Goal: Information Seeking & Learning: Check status

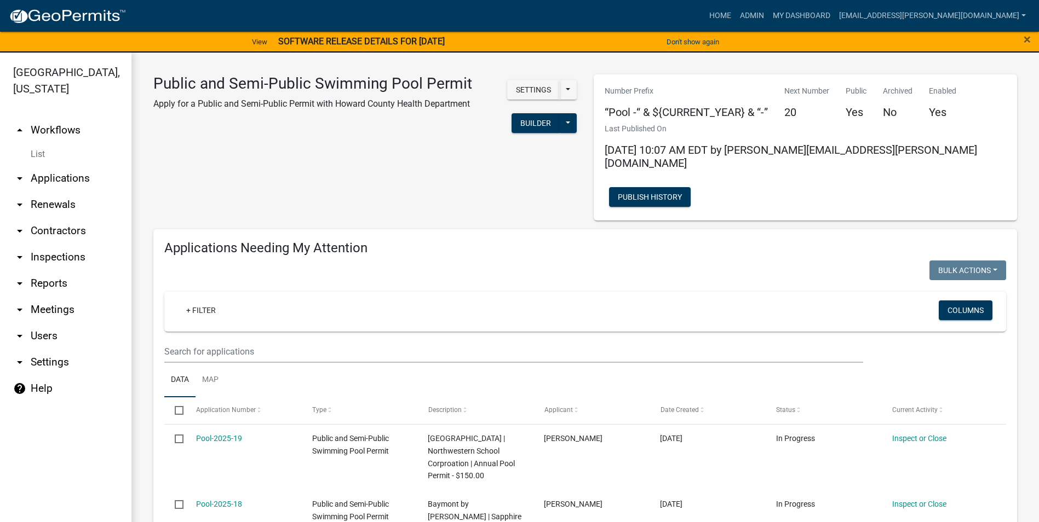
select select "3: 100"
click at [768, 13] on link "Admin" at bounding box center [751, 15] width 33 height 21
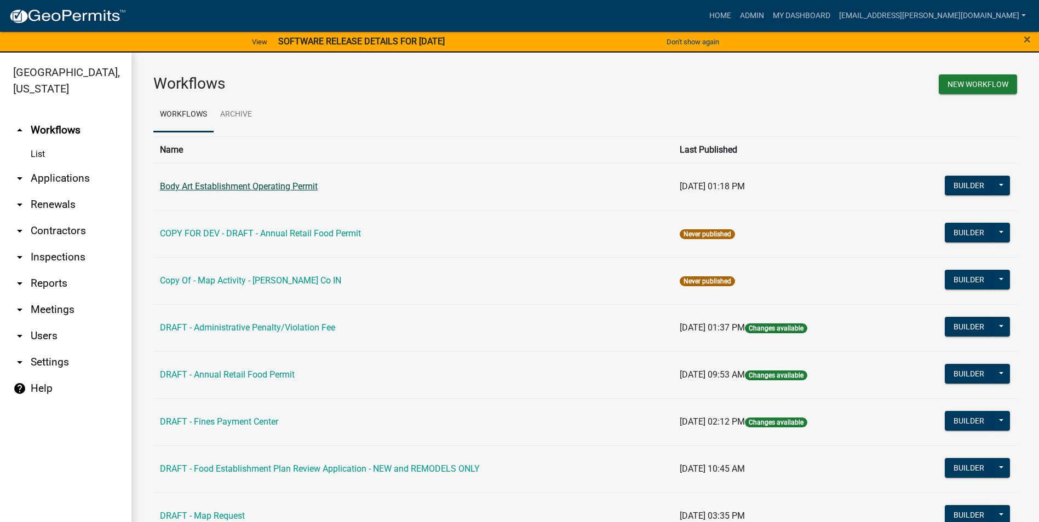
click at [243, 185] on link "Body Art Establishment Operating Permit" at bounding box center [239, 186] width 158 height 10
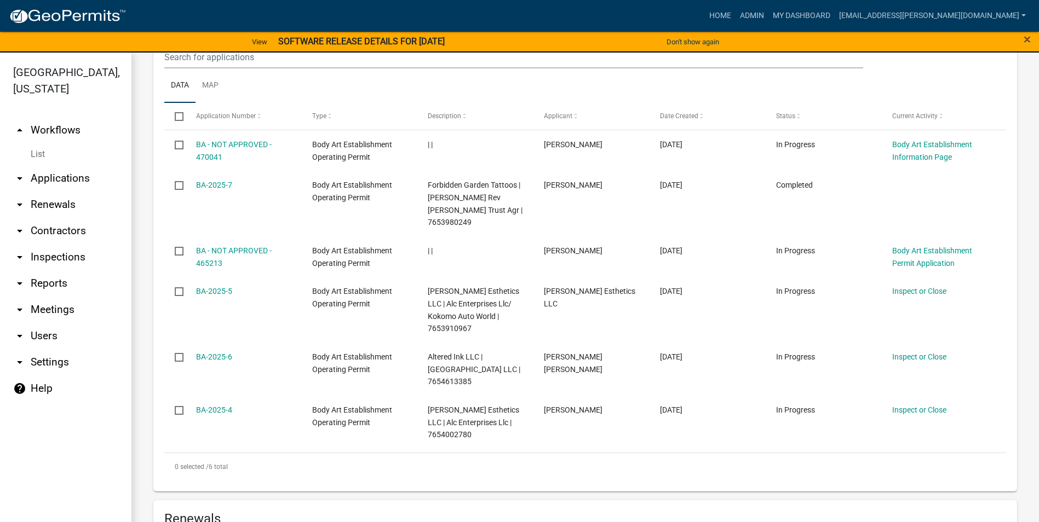
scroll to position [524, 0]
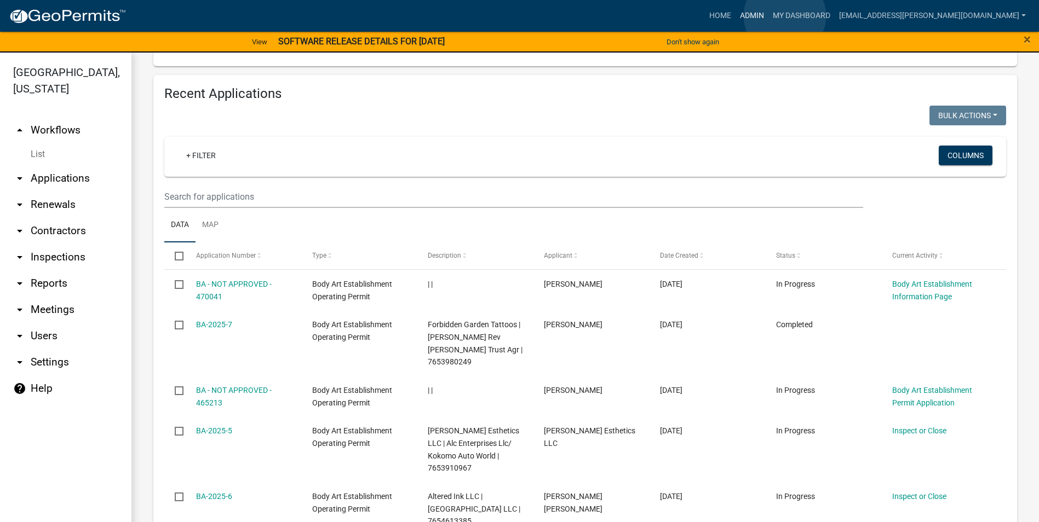
click at [768, 16] on link "Admin" at bounding box center [751, 15] width 33 height 21
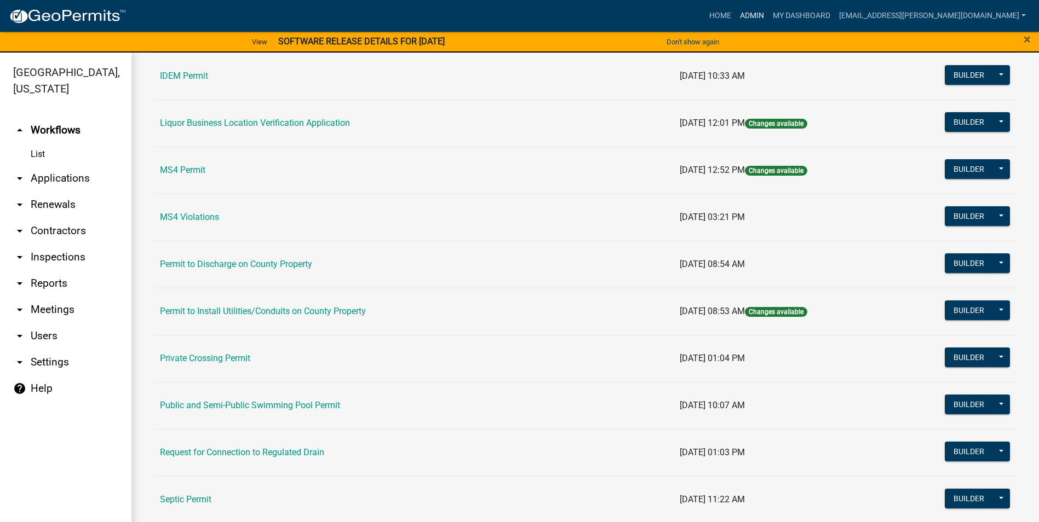
scroll to position [883, 0]
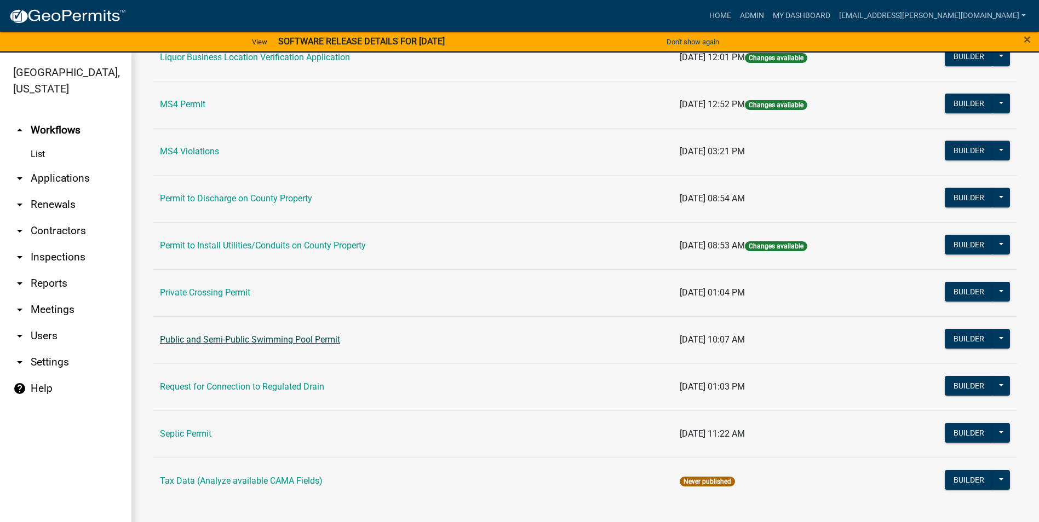
click at [267, 340] on link "Public and Semi-Public Swimming Pool Permit" at bounding box center [250, 340] width 180 height 10
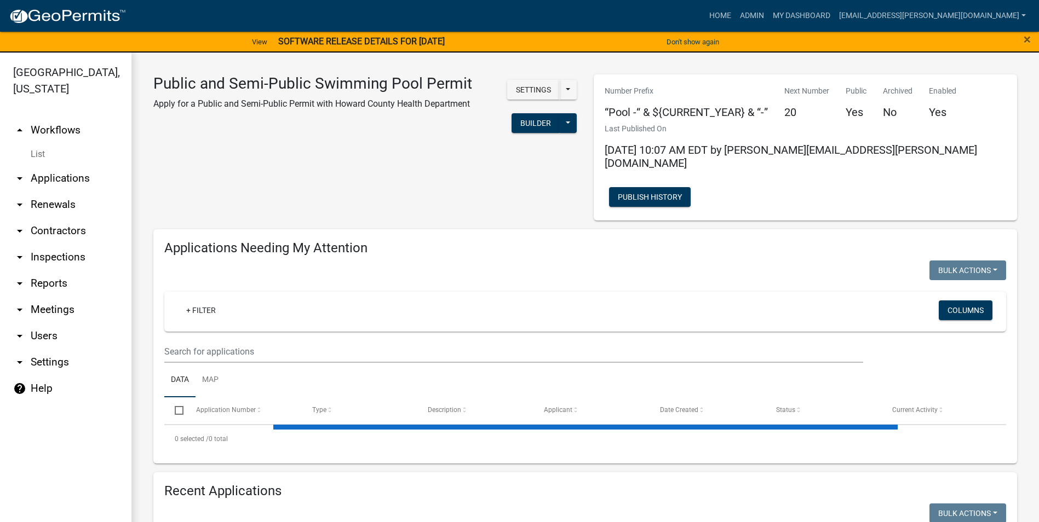
select select "3: 100"
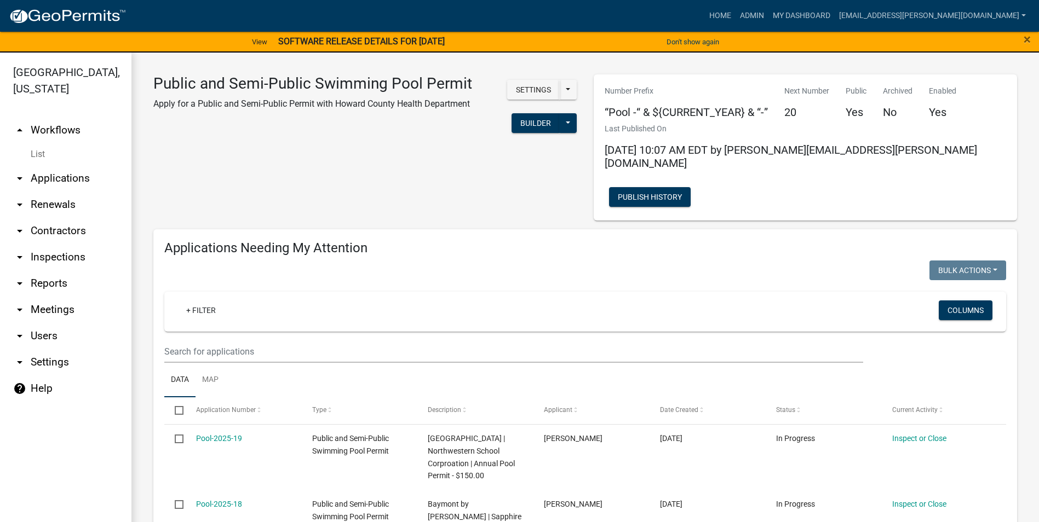
click at [50, 285] on link "arrow_drop_down Reports" at bounding box center [65, 283] width 131 height 26
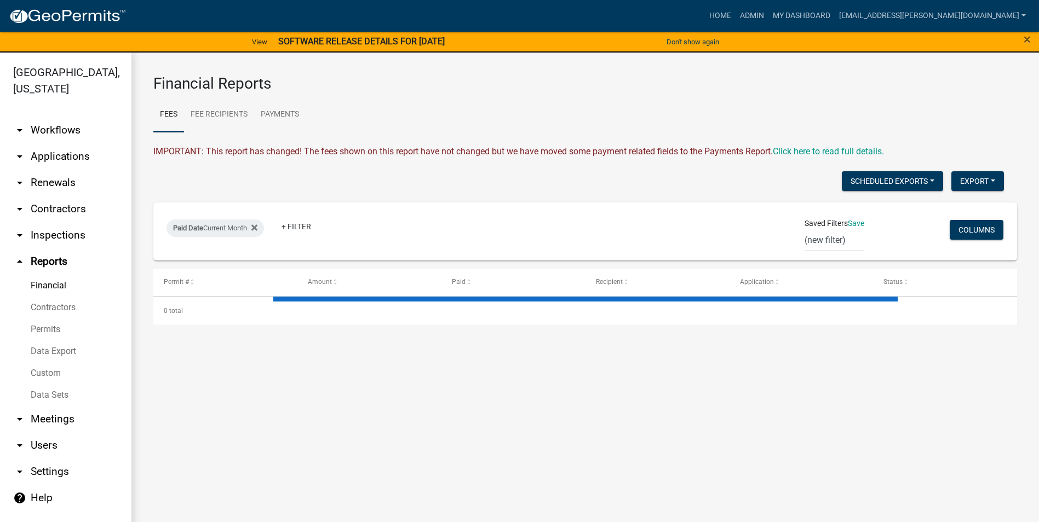
click at [57, 235] on link "arrow_drop_down Inspections" at bounding box center [65, 235] width 131 height 26
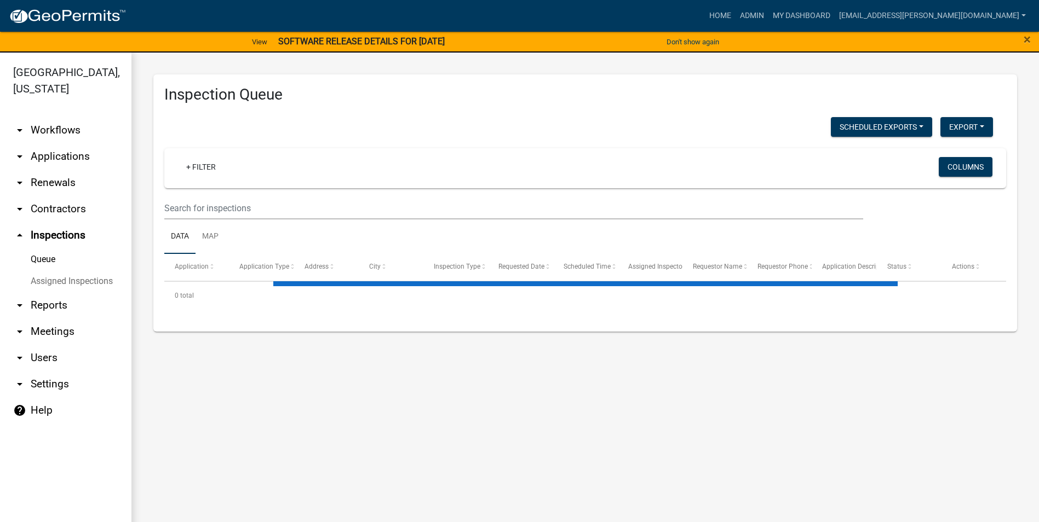
click at [49, 307] on link "arrow_drop_down Reports" at bounding box center [65, 305] width 131 height 26
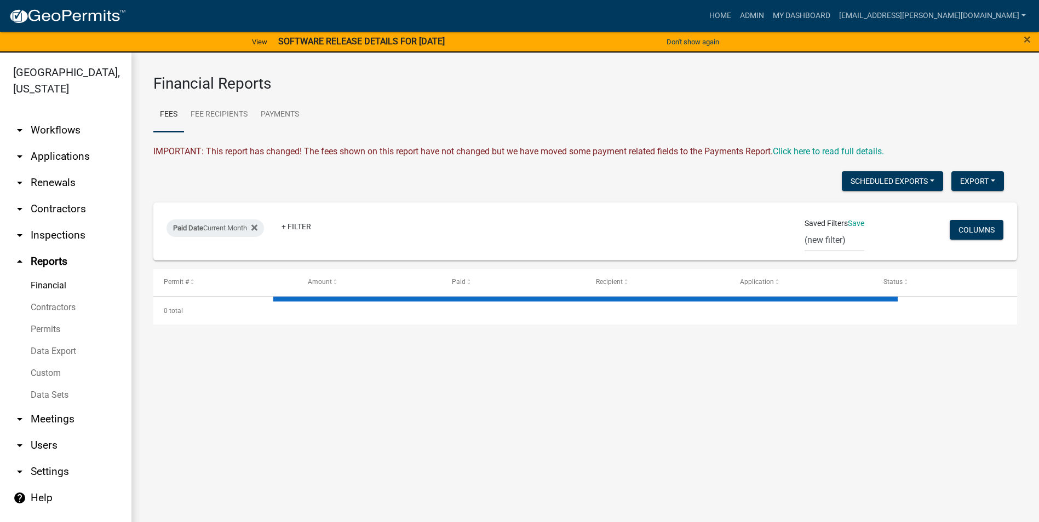
click at [47, 231] on link "arrow_drop_down Inspections" at bounding box center [65, 235] width 131 height 26
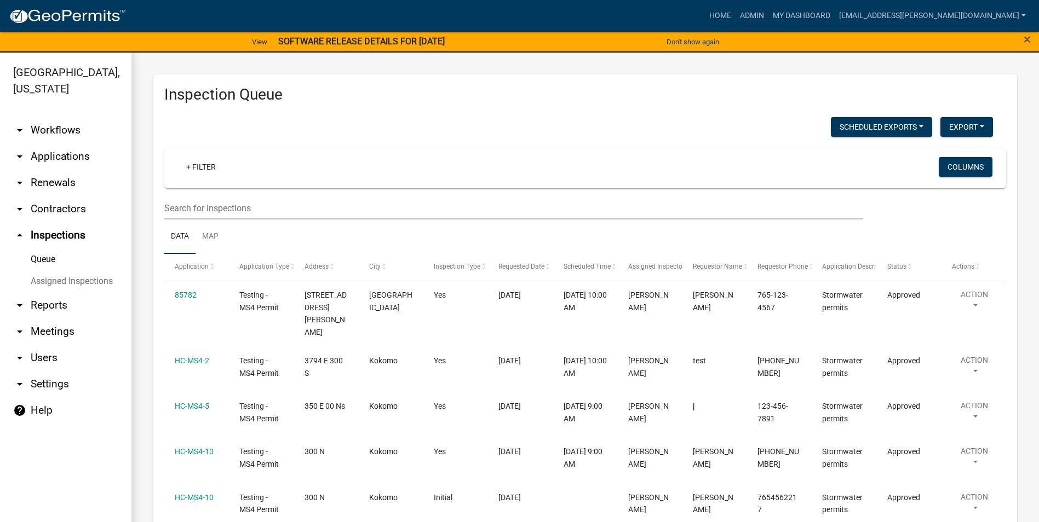
click at [54, 212] on link "arrow_drop_down Contractors" at bounding box center [65, 209] width 131 height 26
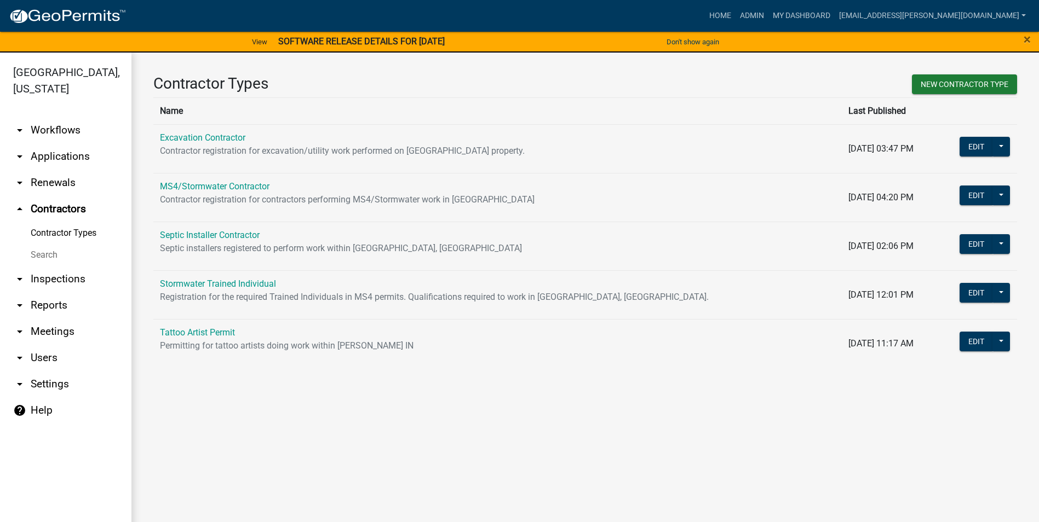
click at [59, 181] on link "arrow_drop_down Renewals" at bounding box center [65, 183] width 131 height 26
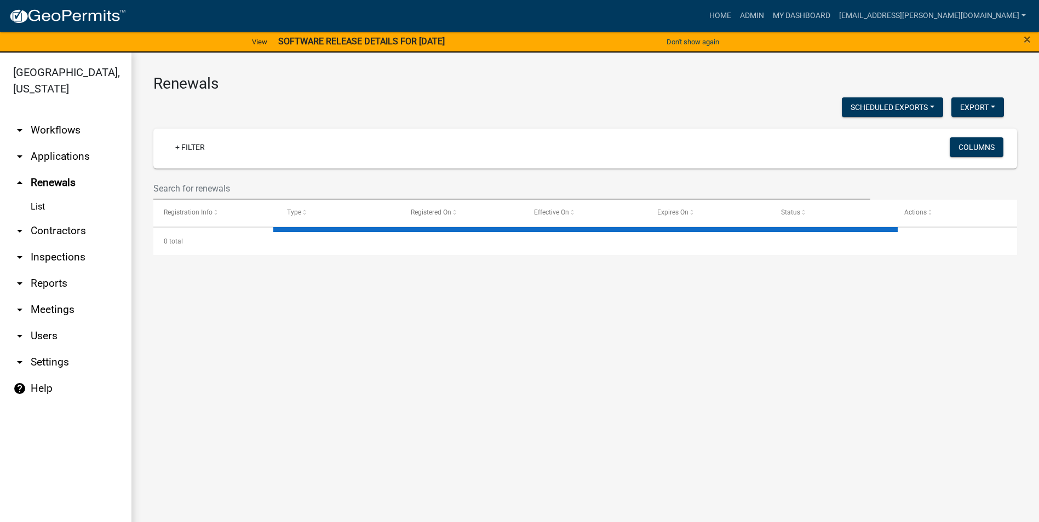
click at [65, 157] on link "arrow_drop_down Applications" at bounding box center [65, 156] width 131 height 26
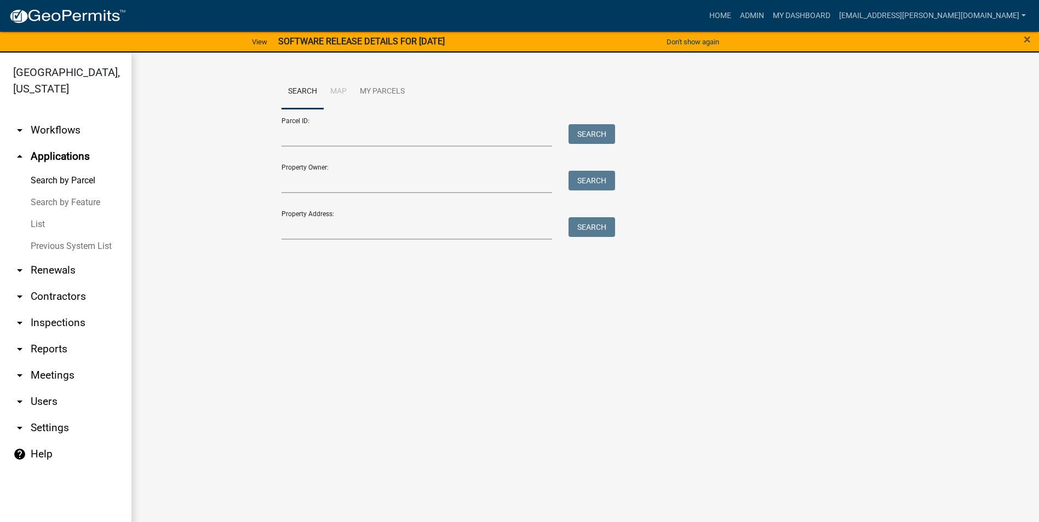
click at [48, 375] on link "arrow_drop_down Meetings" at bounding box center [65, 375] width 131 height 26
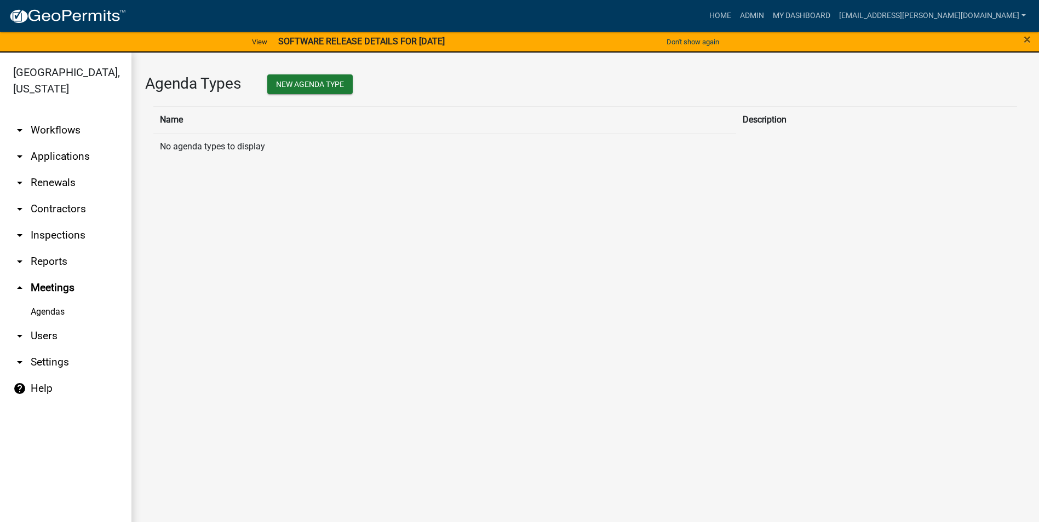
click at [53, 256] on link "arrow_drop_down Reports" at bounding box center [65, 262] width 131 height 26
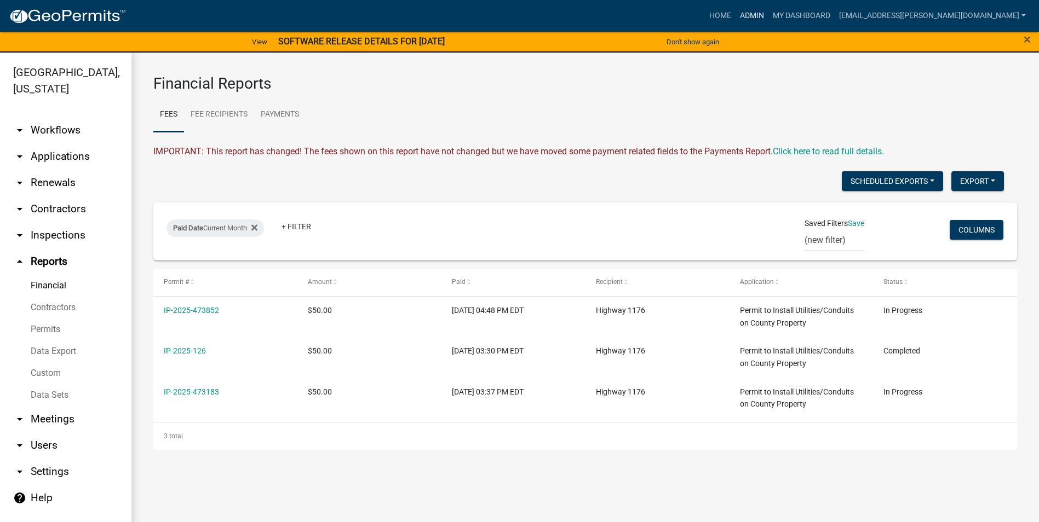
click at [768, 15] on link "Admin" at bounding box center [751, 15] width 33 height 21
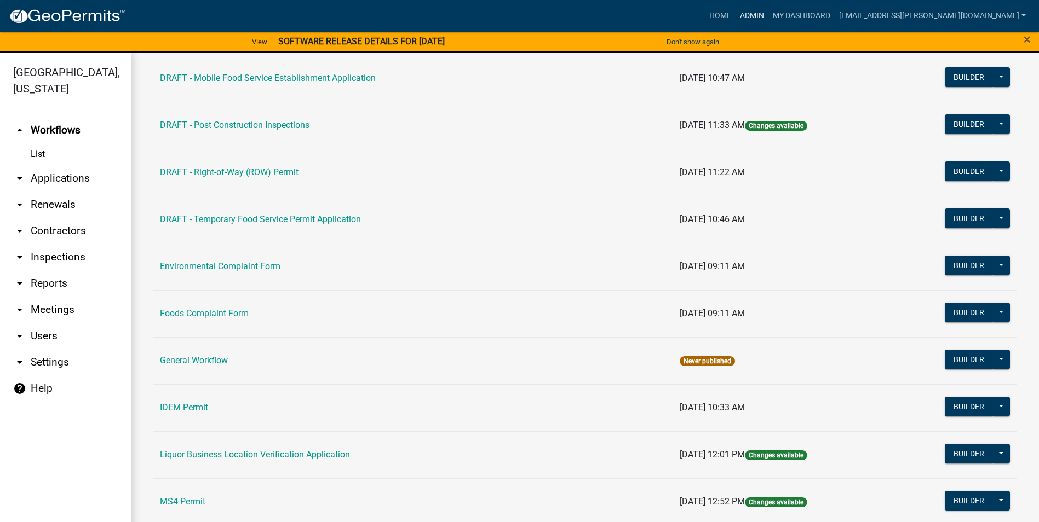
scroll to position [493, 0]
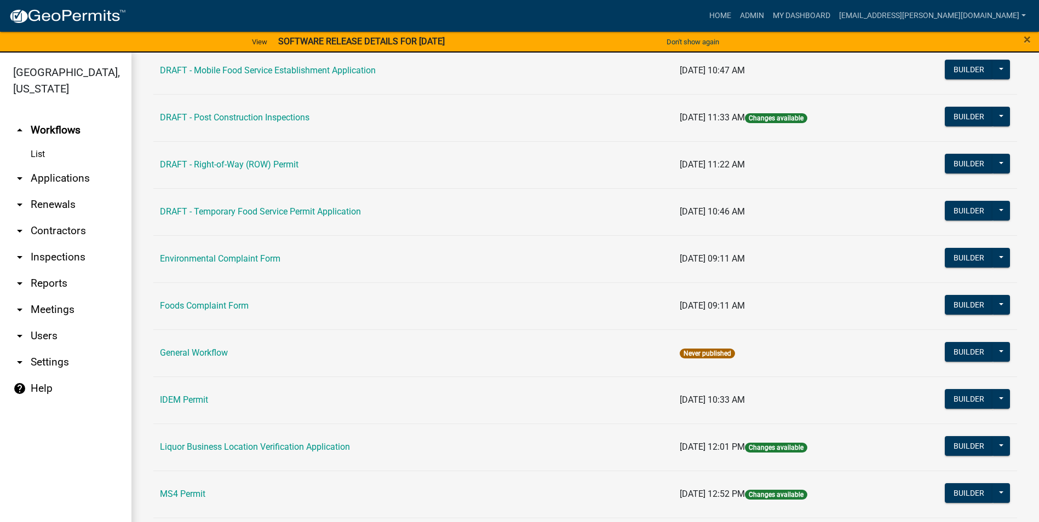
click at [175, 269] on td "Environmental Complaint Form" at bounding box center [413, 258] width 520 height 47
click at [175, 261] on link "Environmental Complaint Form" at bounding box center [220, 258] width 120 height 10
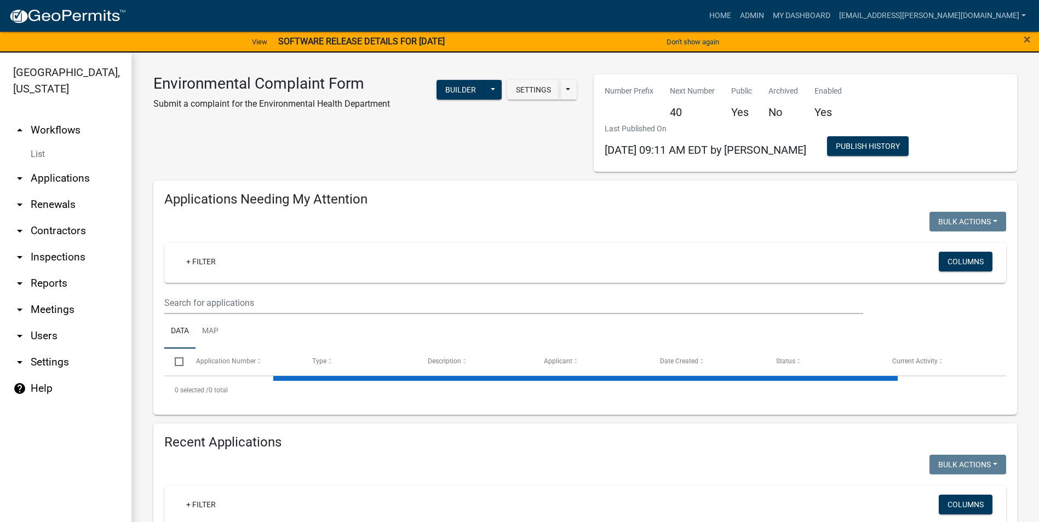
select select "3: 100"
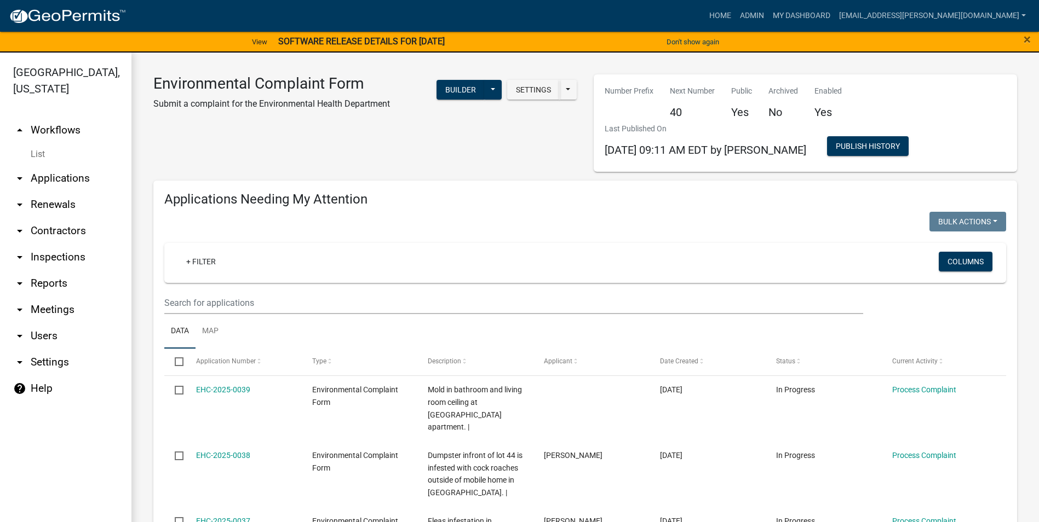
click at [329, 263] on div "+ Filter" at bounding box center [446, 263] width 555 height 22
click at [200, 267] on link "+ Filter" at bounding box center [200, 262] width 47 height 20
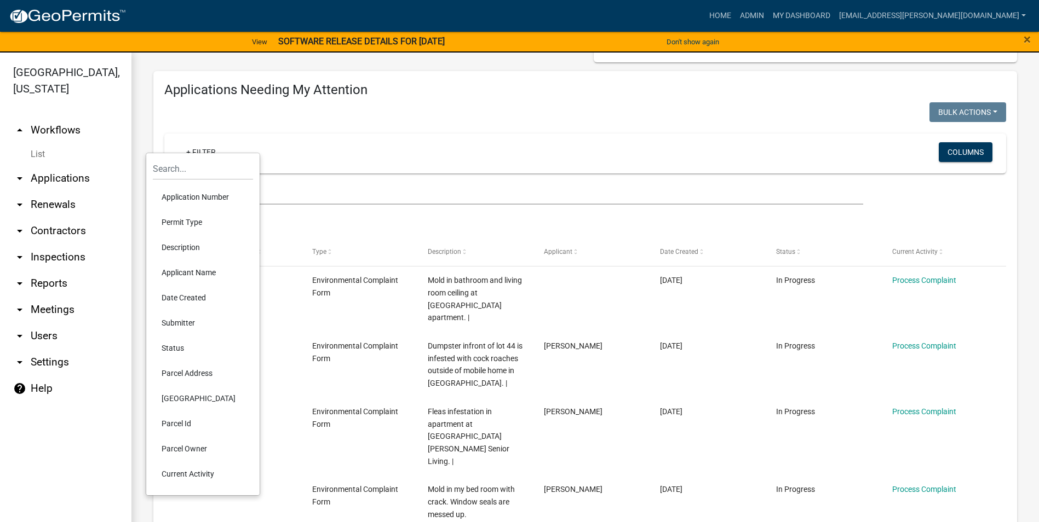
scroll to position [164, 0]
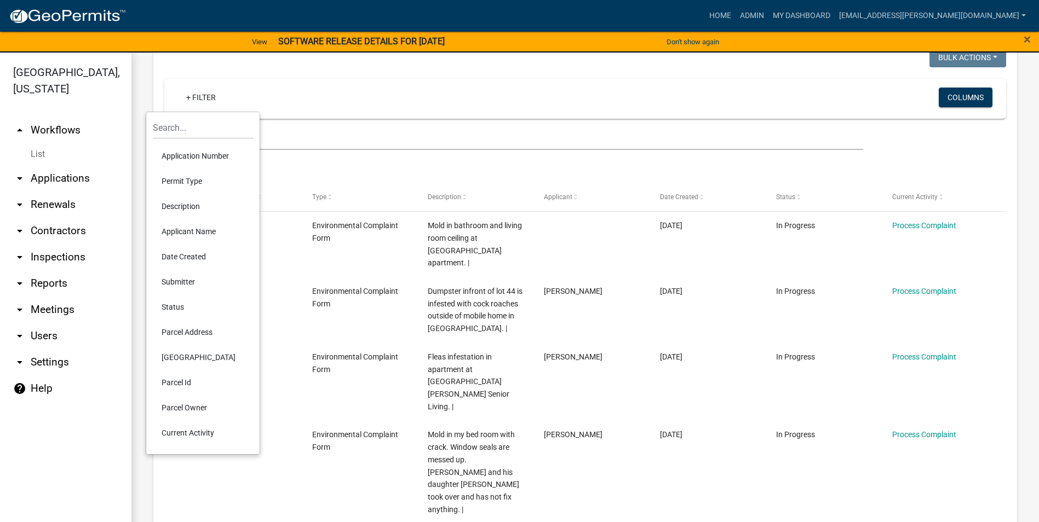
click at [200, 255] on li "Date Created" at bounding box center [203, 256] width 100 height 25
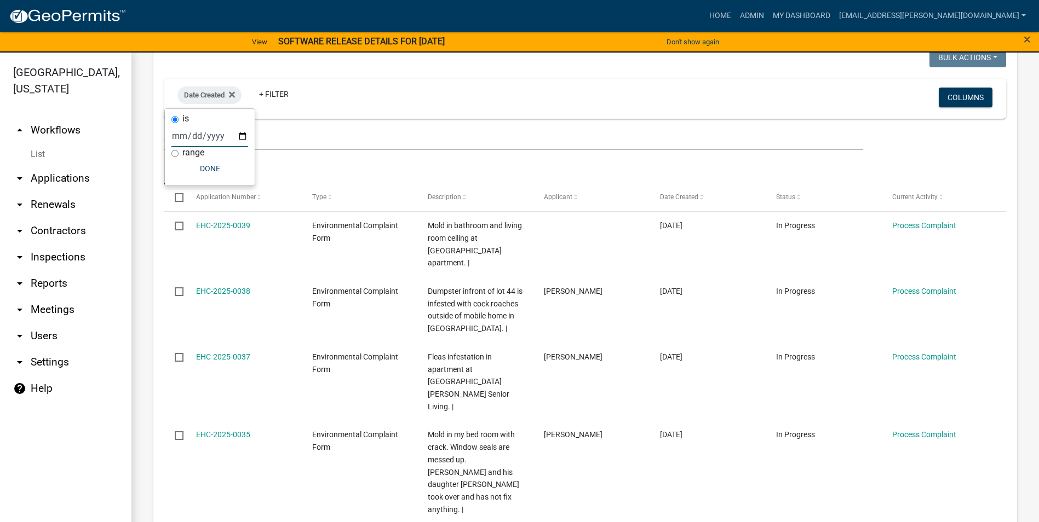
click at [209, 140] on input "date" at bounding box center [209, 136] width 77 height 22
click at [175, 156] on input "range" at bounding box center [174, 153] width 7 height 7
radio input "true"
click at [209, 146] on select "[DATE] [DATE] Current Week Previous Week Current Month Last Month Current Calen…" at bounding box center [247, 147] width 110 height 22
select select "previous_1_months"
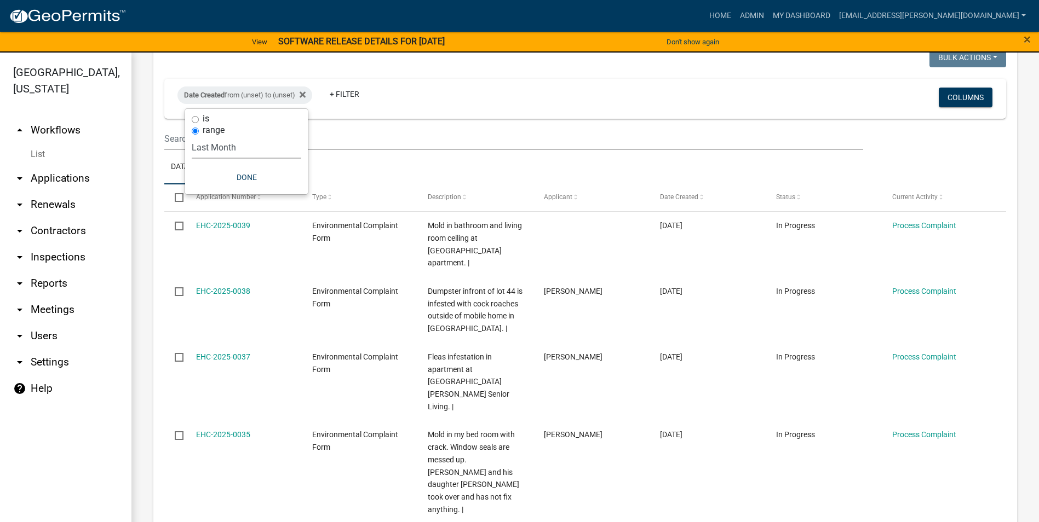
click at [192, 136] on select "[DATE] [DATE] Current Week Previous Week Current Month Last Month Current Calen…" at bounding box center [247, 147] width 110 height 22
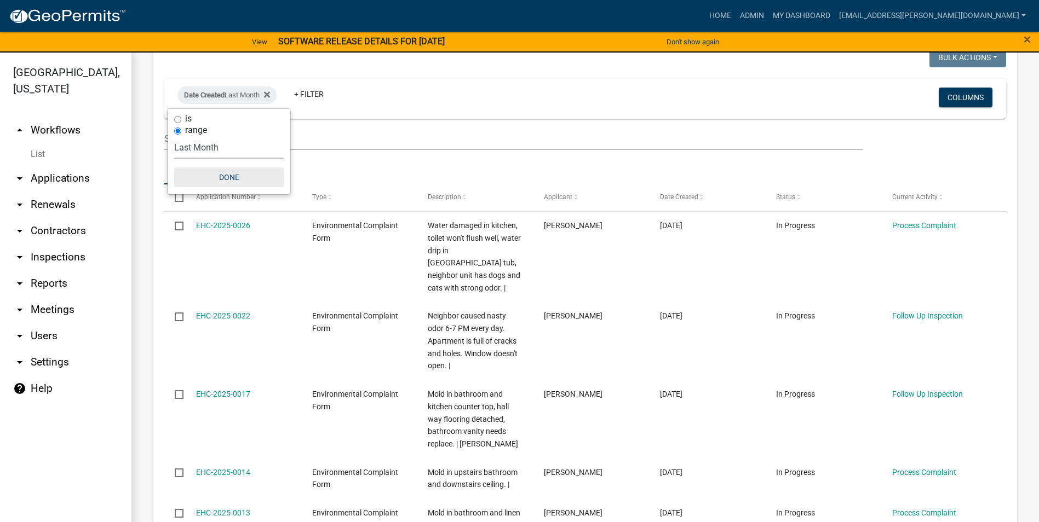
click at [226, 178] on button "Done" at bounding box center [229, 178] width 110 height 20
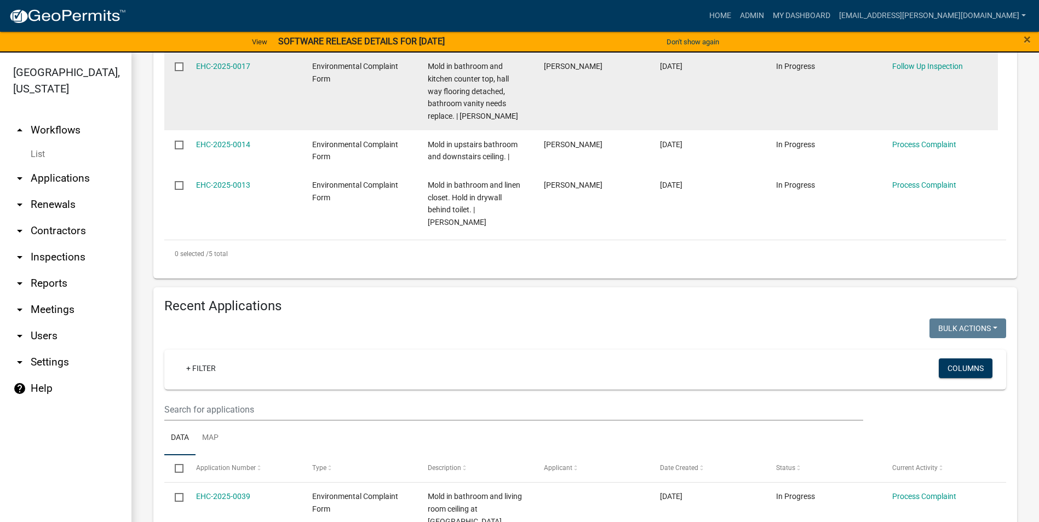
scroll to position [493, 0]
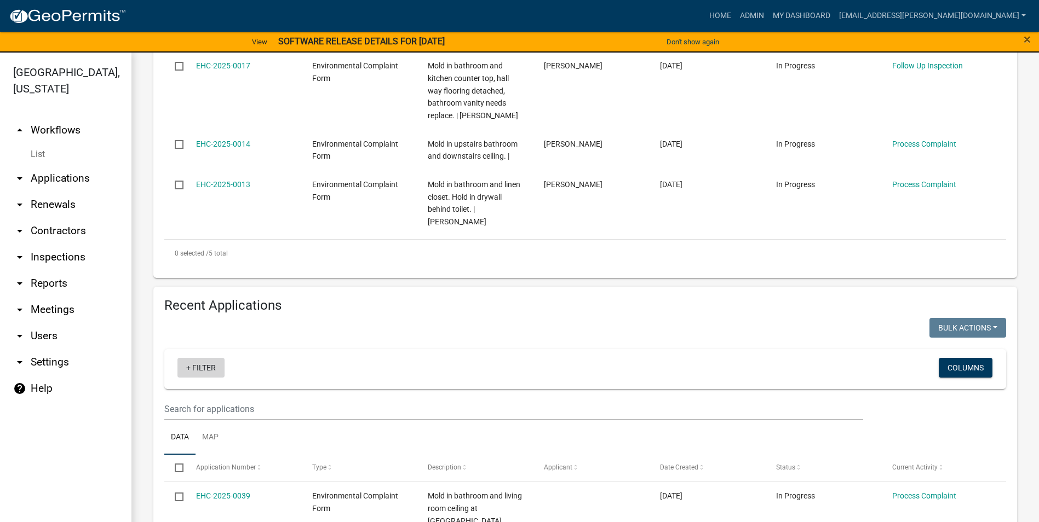
click at [208, 358] on link "+ Filter" at bounding box center [200, 368] width 47 height 20
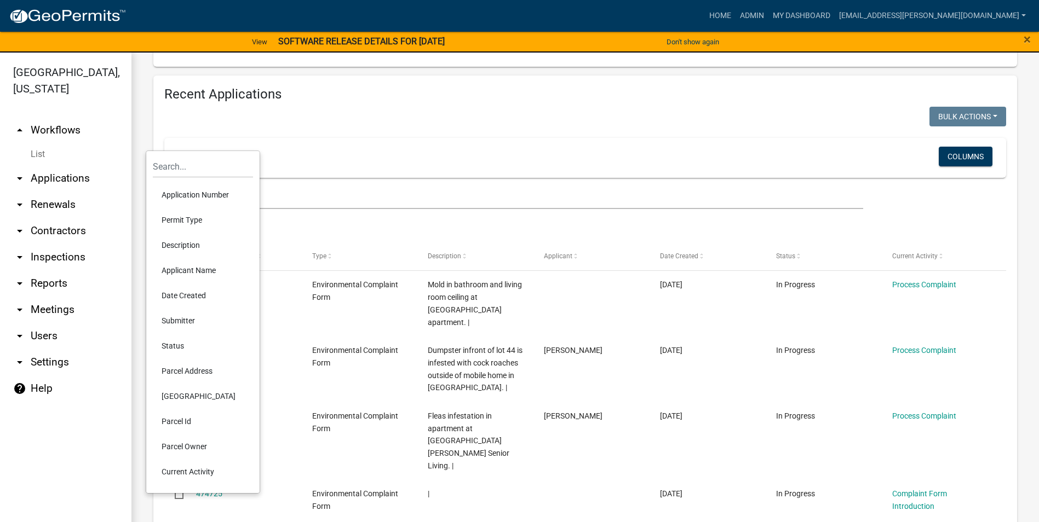
scroll to position [712, 0]
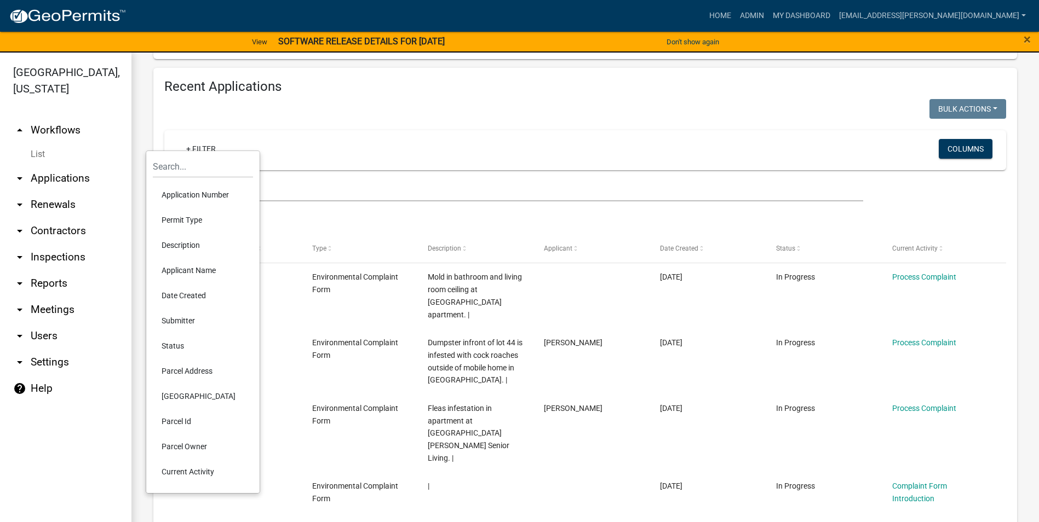
click at [186, 295] on li "Date Created" at bounding box center [203, 295] width 100 height 25
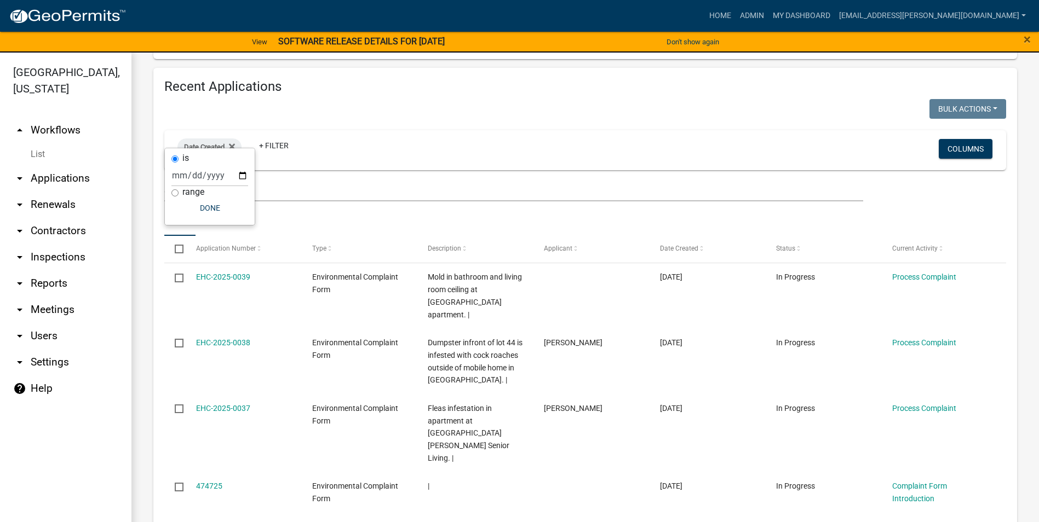
click at [192, 191] on label "range" at bounding box center [193, 192] width 22 height 9
click at [178, 191] on input "range" at bounding box center [174, 192] width 7 height 7
radio input "true"
click at [229, 178] on select "[DATE] [DATE] Current Week Previous Week Current Month Last Month Current Calen…" at bounding box center [247, 187] width 110 height 22
select select "previous_1_months"
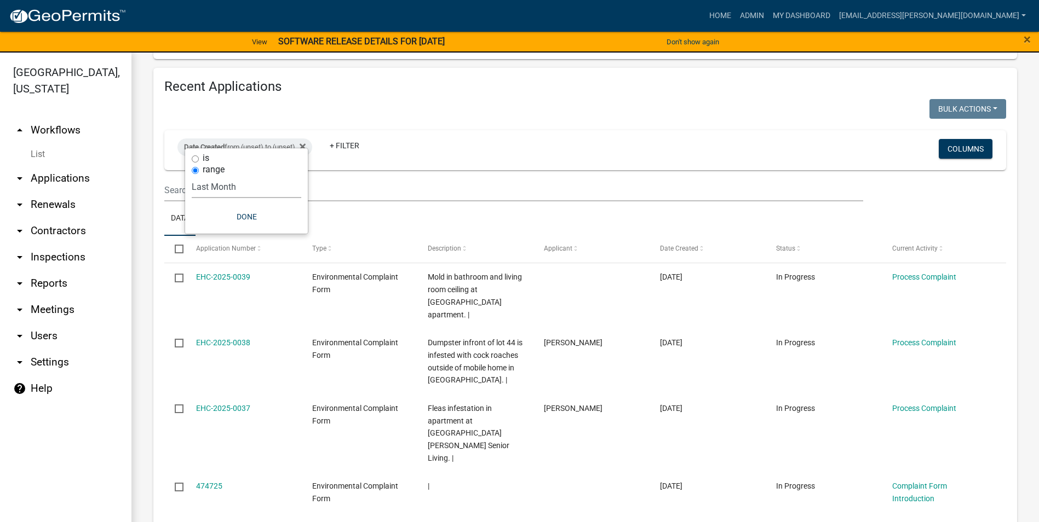
click at [192, 176] on select "[DATE] [DATE] Current Week Previous Week Current Month Last Month Current Calen…" at bounding box center [247, 187] width 110 height 22
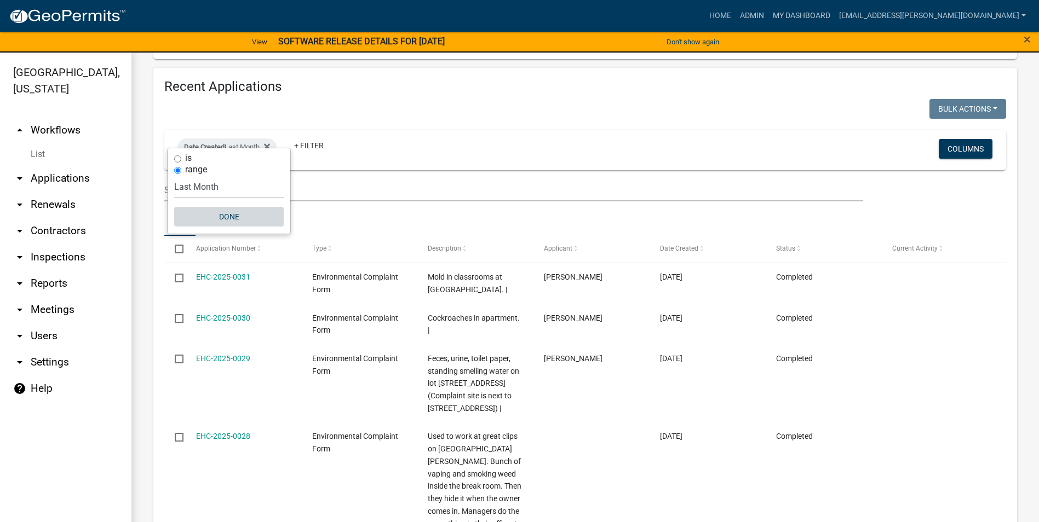
click at [233, 217] on button "Done" at bounding box center [229, 217] width 110 height 20
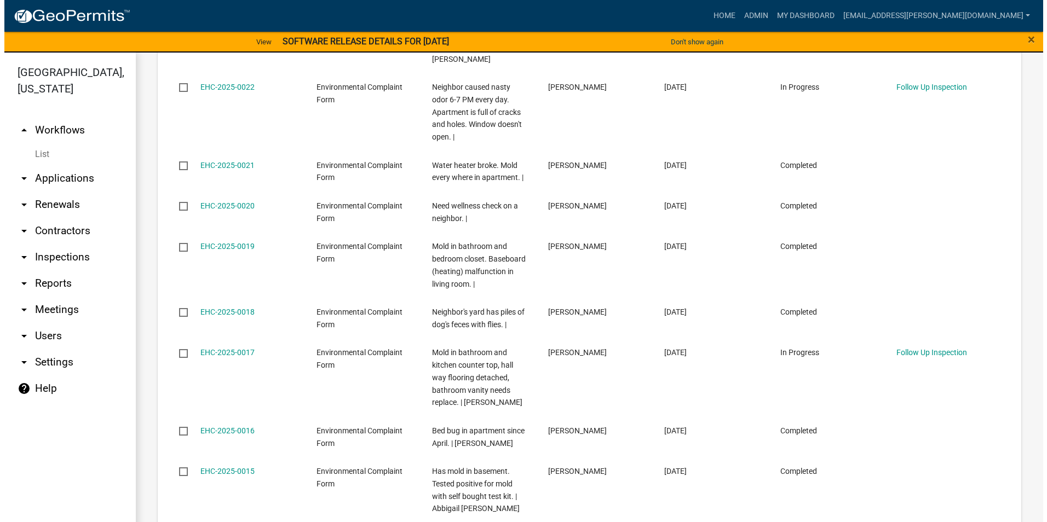
scroll to position [1390, 0]
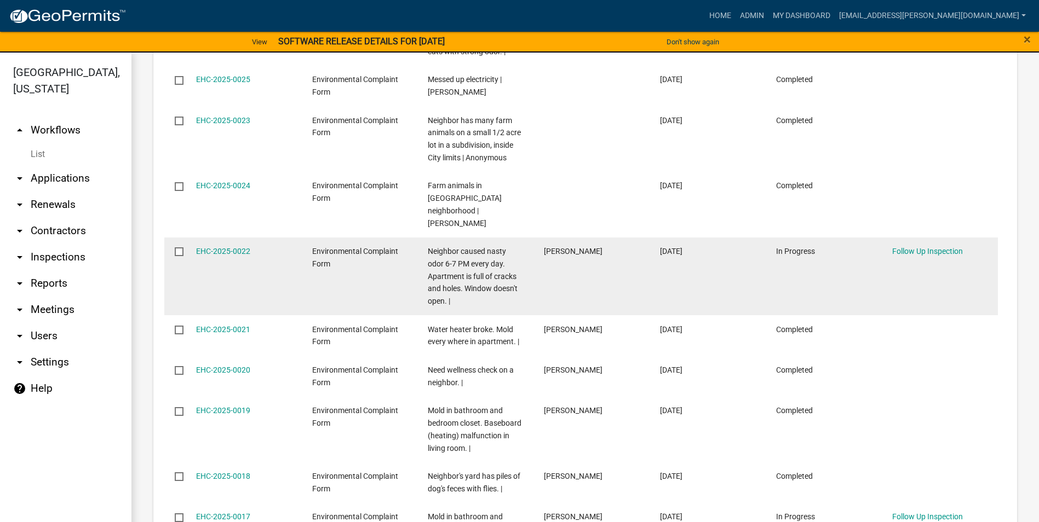
click at [327, 247] on span "Environmental Complaint Form" at bounding box center [355, 257] width 86 height 21
click at [230, 247] on link "EHC-2025-0022" at bounding box center [223, 251] width 54 height 9
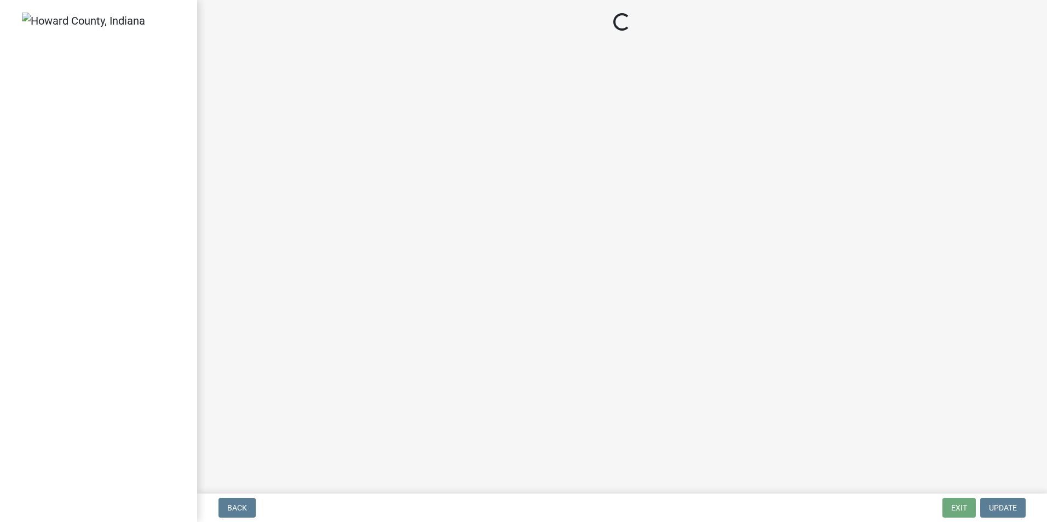
select select "27560442-e6ff-4b87-9ac8-a6e029971116"
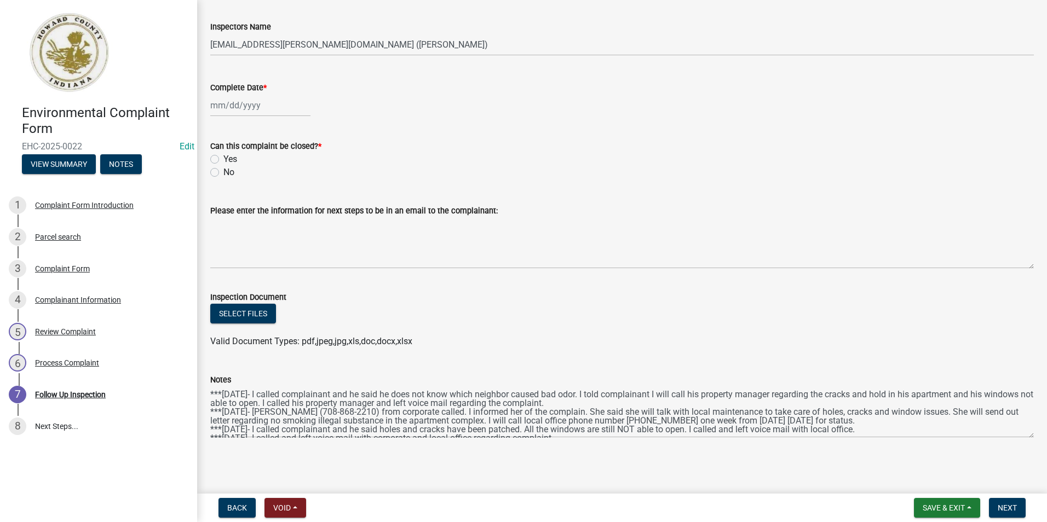
scroll to position [9, 0]
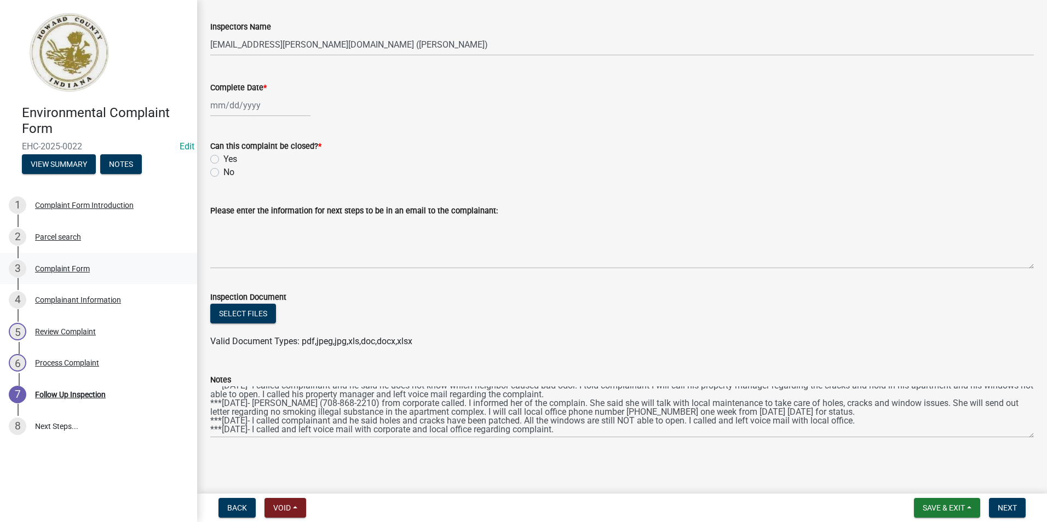
click at [14, 270] on div "3" at bounding box center [18, 269] width 18 height 18
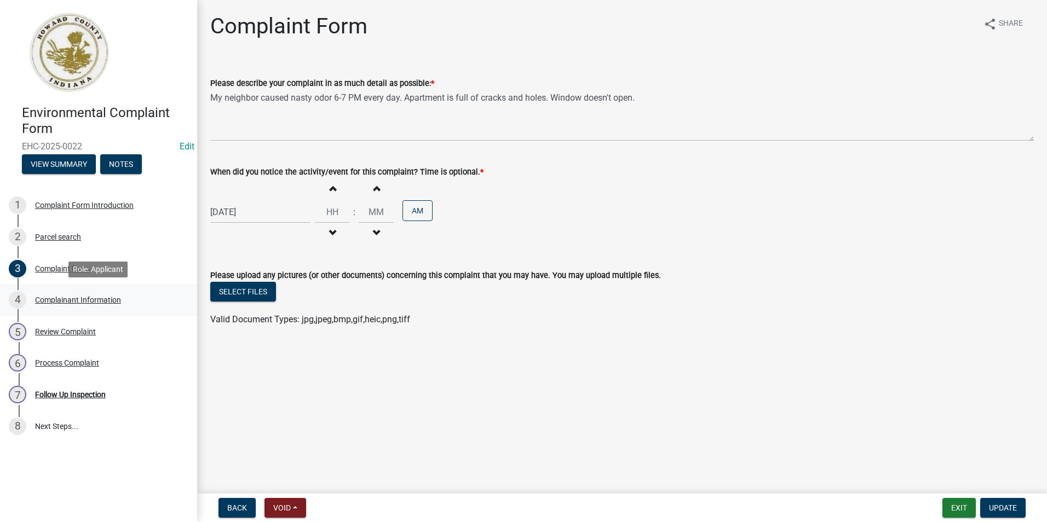
click at [21, 300] on div "4" at bounding box center [18, 300] width 18 height 18
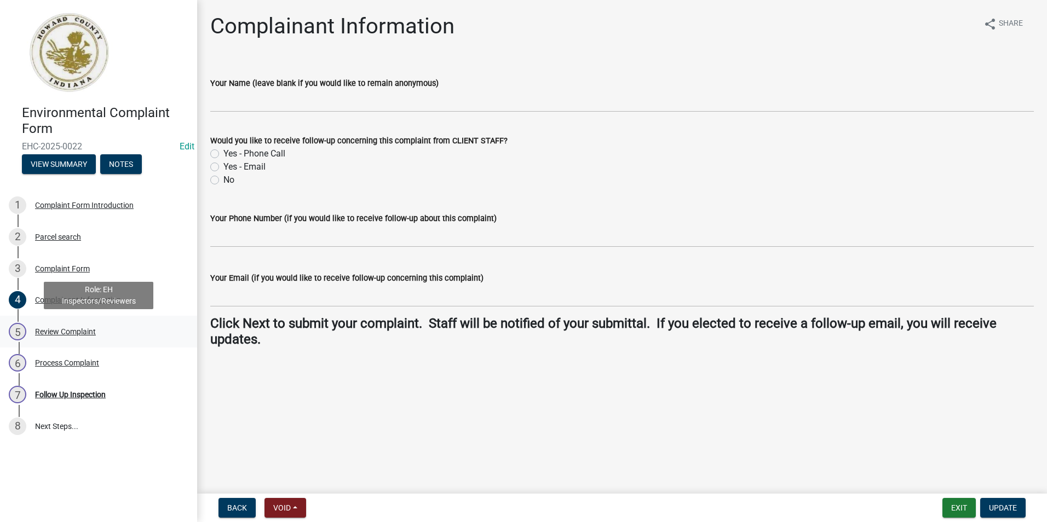
click at [21, 336] on div "5" at bounding box center [18, 332] width 18 height 18
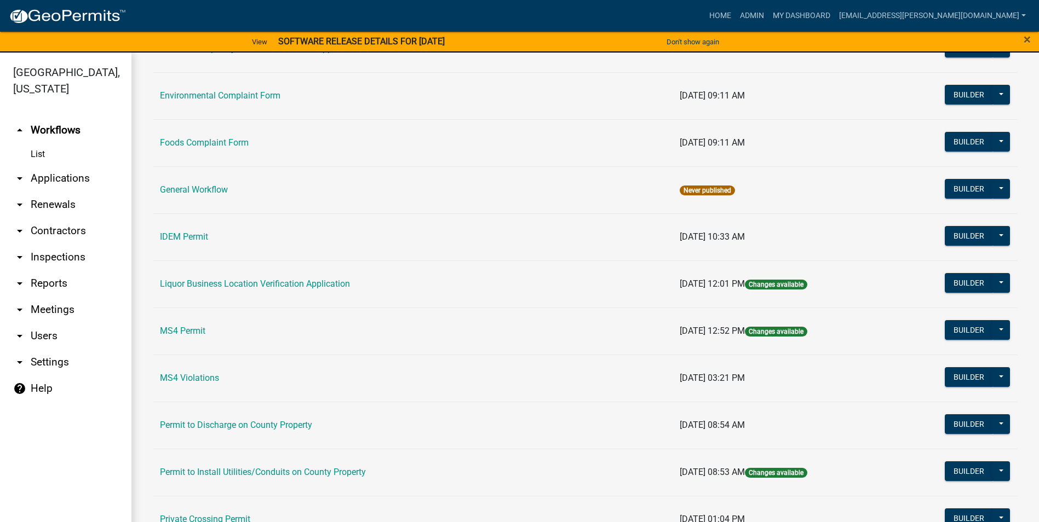
scroll to position [657, 0]
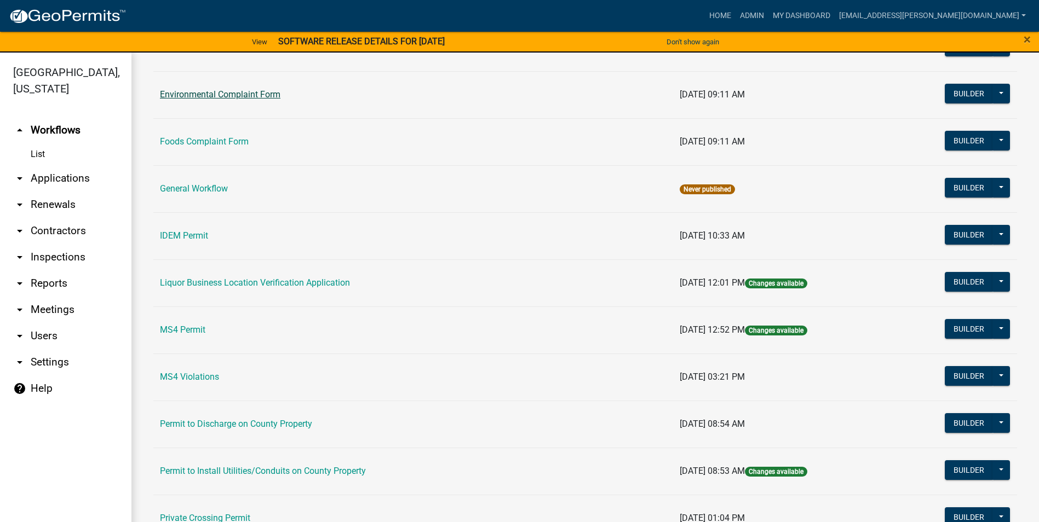
click at [253, 95] on link "Environmental Complaint Form" at bounding box center [220, 94] width 120 height 10
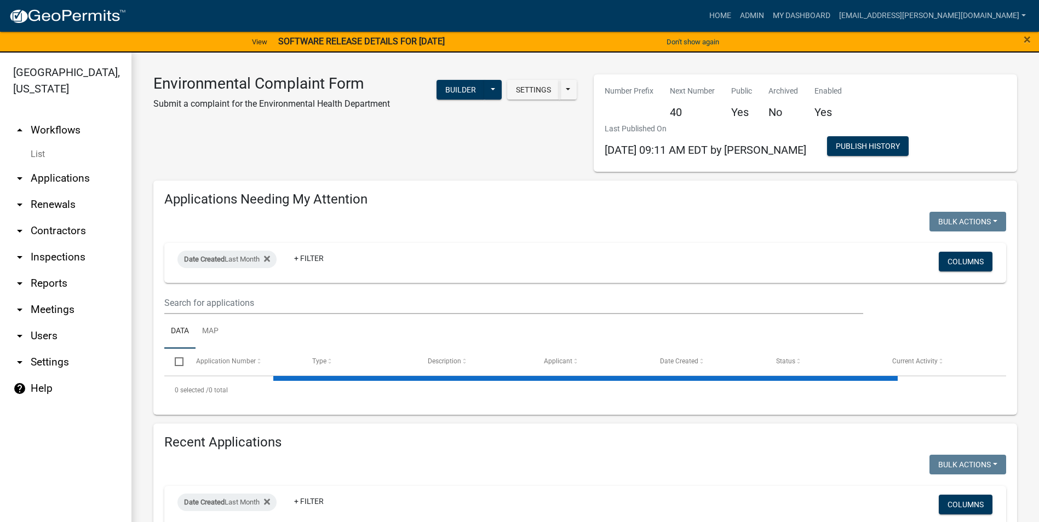
select select "3: 100"
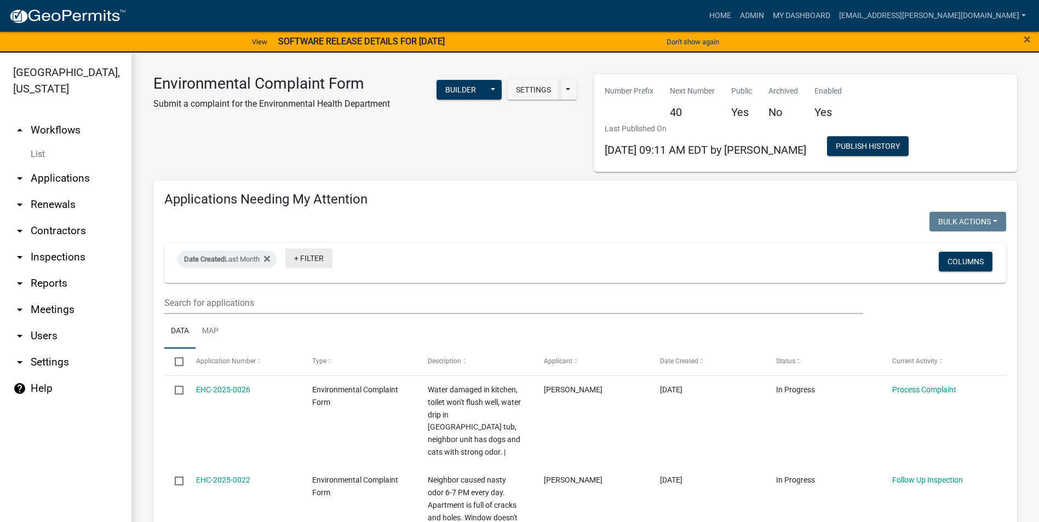
click at [309, 257] on link "+ Filter" at bounding box center [308, 259] width 47 height 20
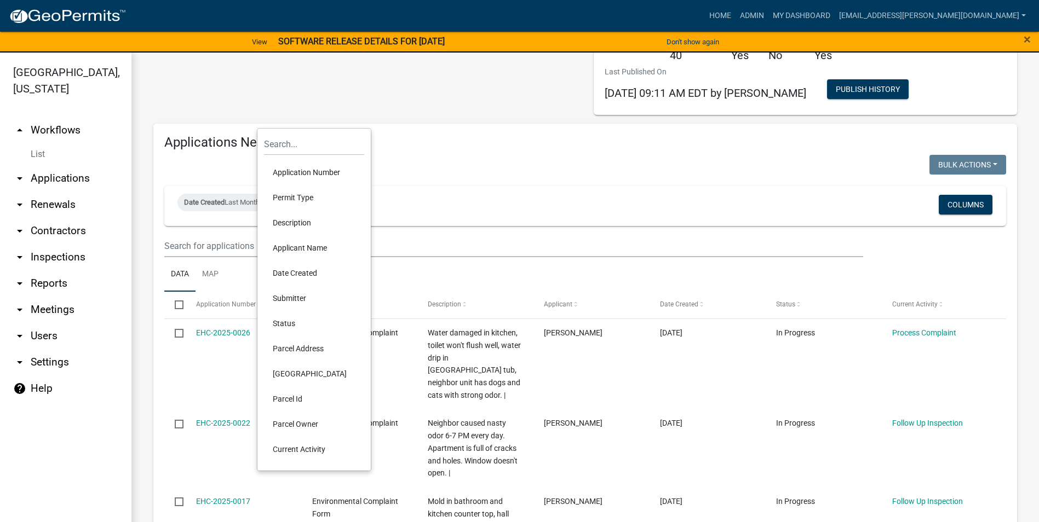
scroll to position [55, 0]
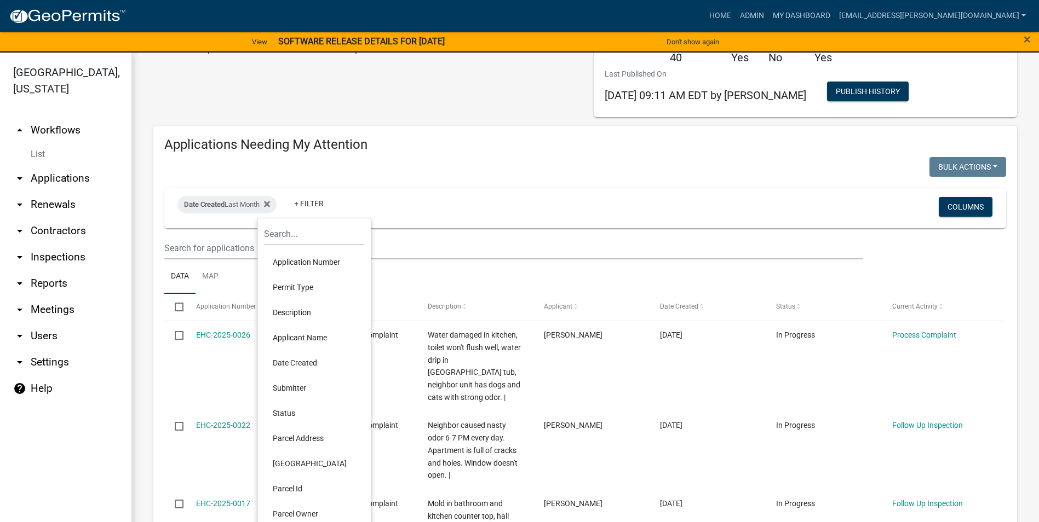
click at [297, 287] on li "Permit Type" at bounding box center [314, 287] width 100 height 25
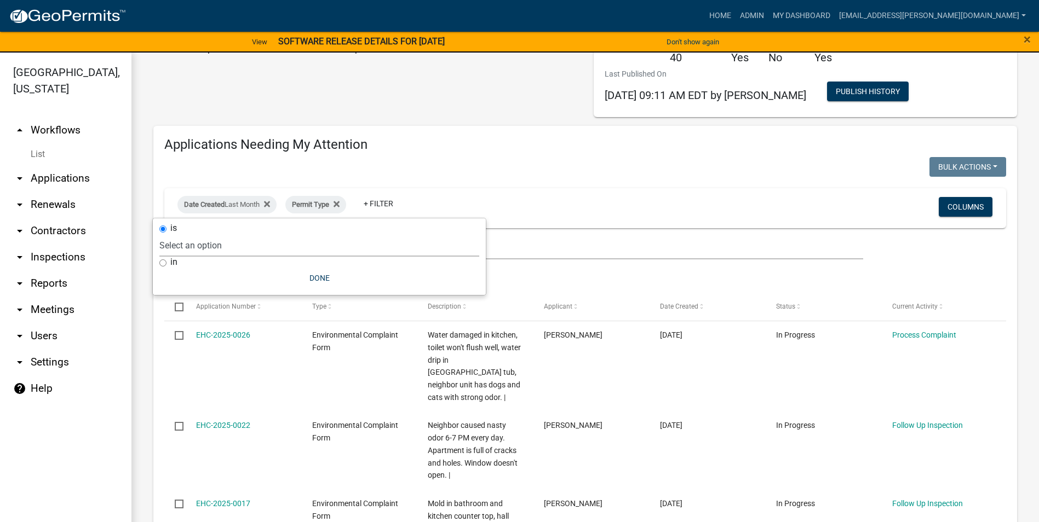
click at [294, 249] on select "Select an option Body Art Establishment Operating Permit COPY FOR DEV - DRAFT -…" at bounding box center [319, 245] width 320 height 22
select select "16a07c51-993b-49c2-94b9-77c54a29b3a2"
click at [213, 234] on select "Select an option Body Art Establishment Operating Permit COPY FOR DEV - DRAFT -…" at bounding box center [319, 245] width 320 height 22
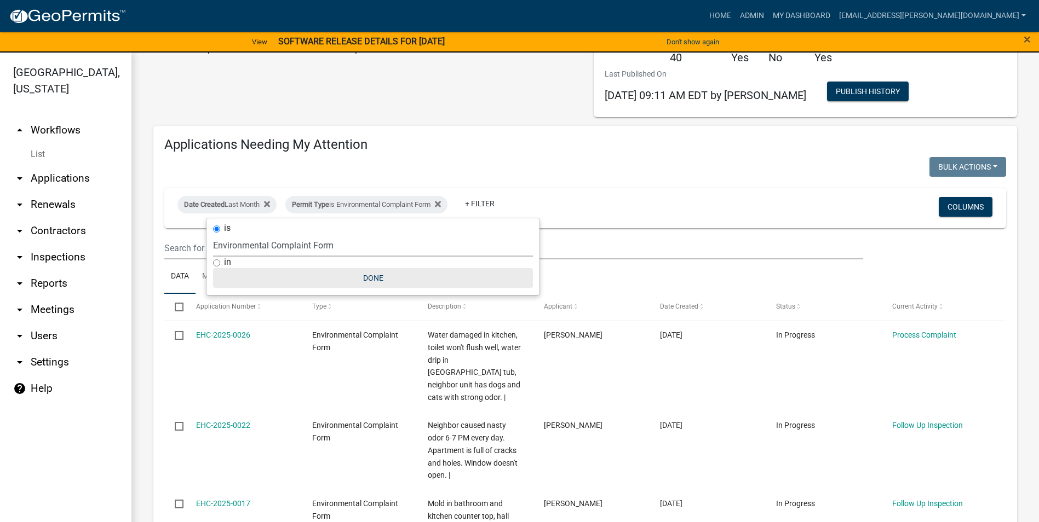
click at [368, 280] on button "Done" at bounding box center [373, 278] width 320 height 20
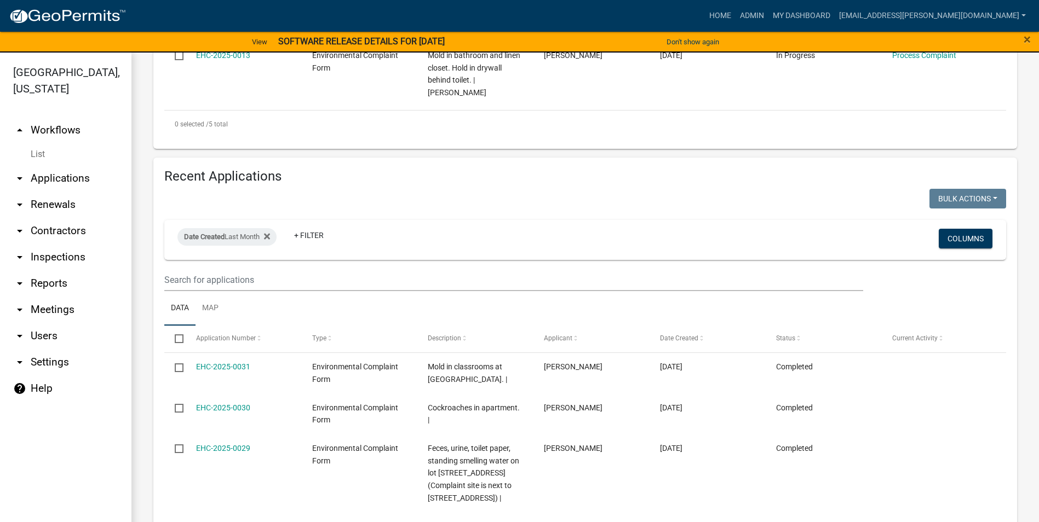
scroll to position [767, 0]
